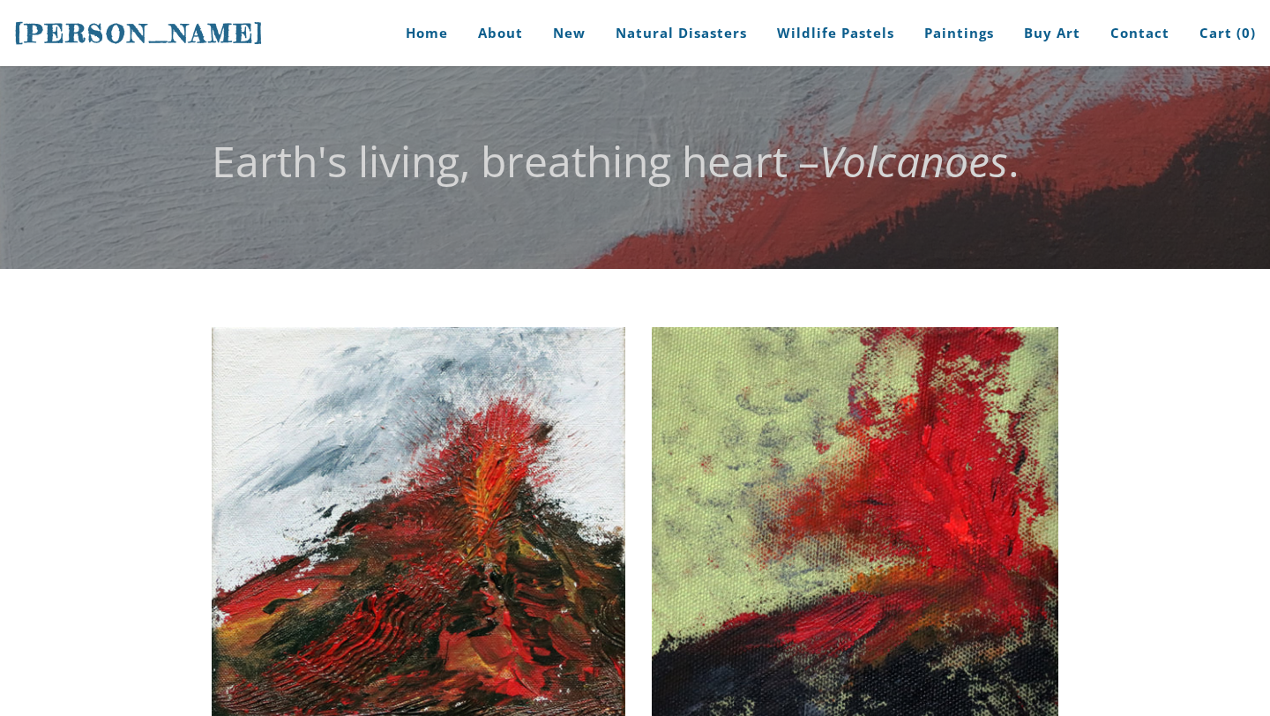
drag, startPoint x: 18, startPoint y: 16, endPoint x: 272, endPoint y: 49, distance: 256.1
click at [272, 49] on div "[PERSON_NAME] Home About New Natural Disasters Wildlife Pastels Paintings Buy A…" at bounding box center [635, 33] width 1270 height 66
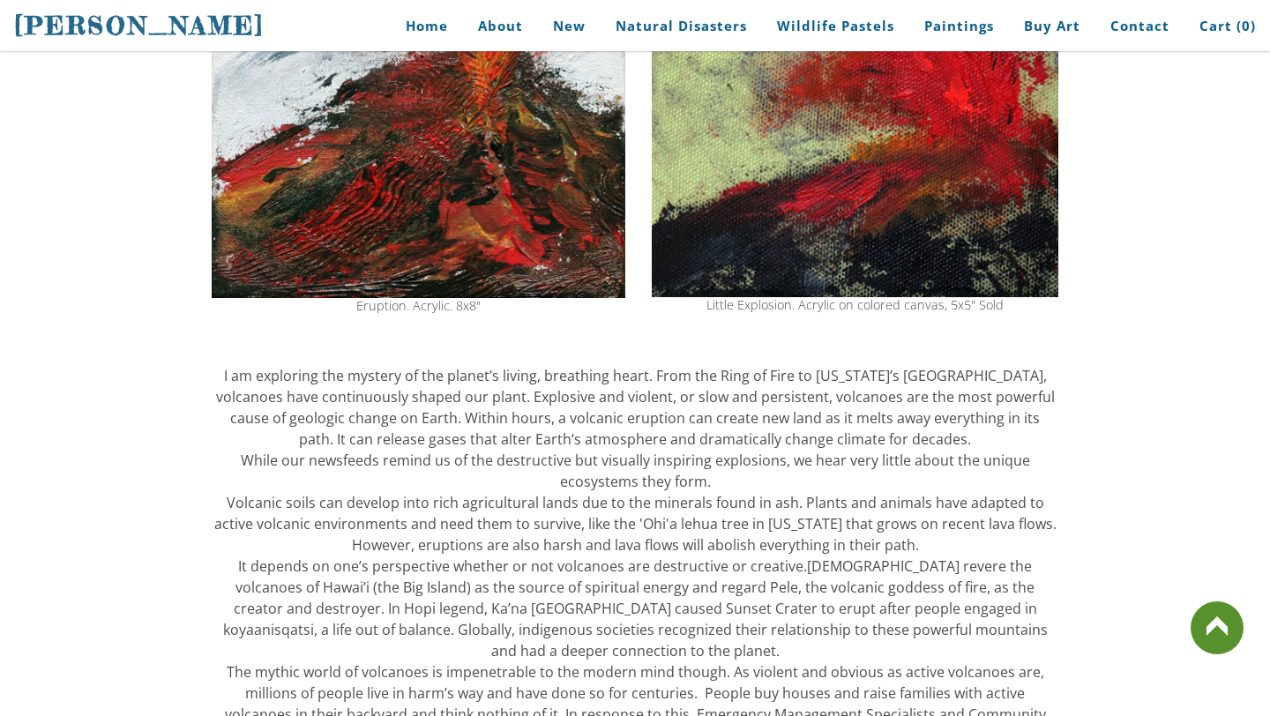
scroll to position [236, 0]
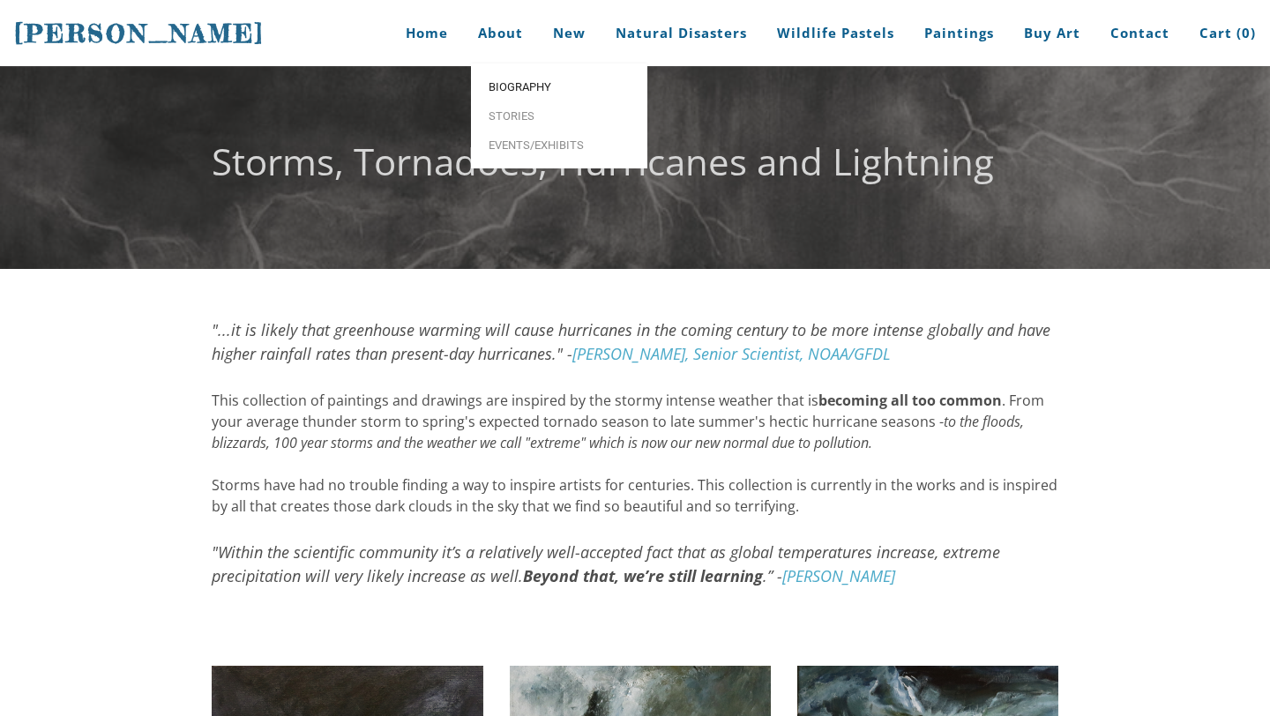
click at [507, 93] on span "Biography" at bounding box center [559, 86] width 141 height 11
